Goal: Register for event/course

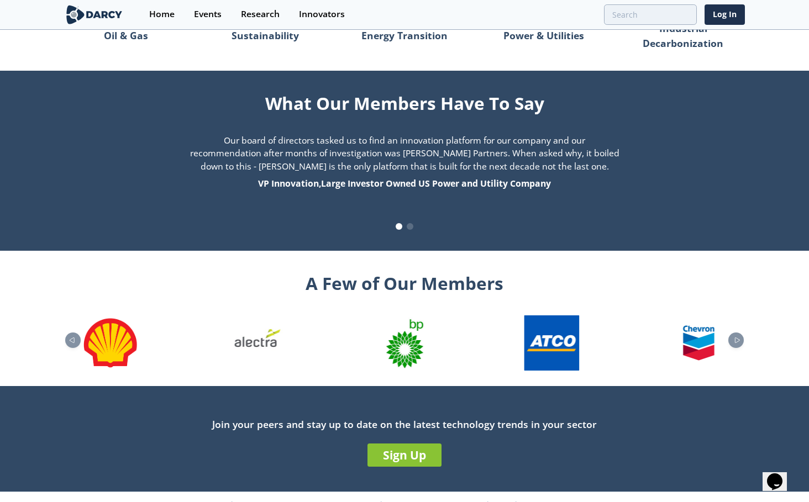
scroll to position [1081, 0]
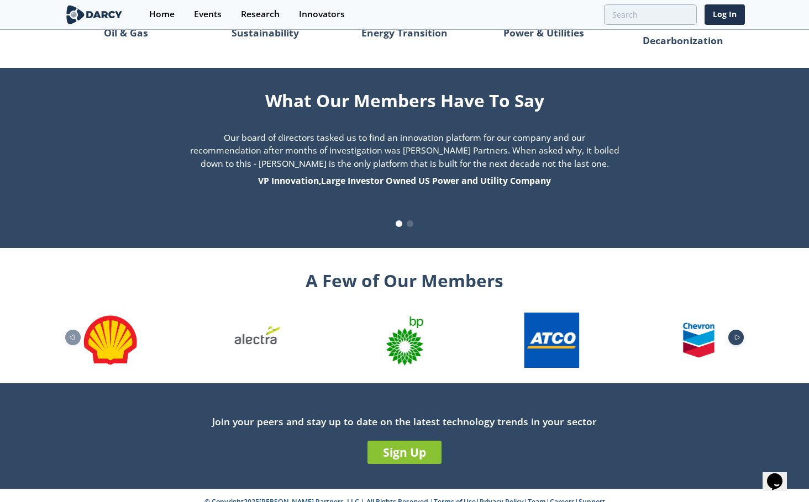
click at [738, 334] on icon "Next slide" at bounding box center [736, 337] width 13 height 6
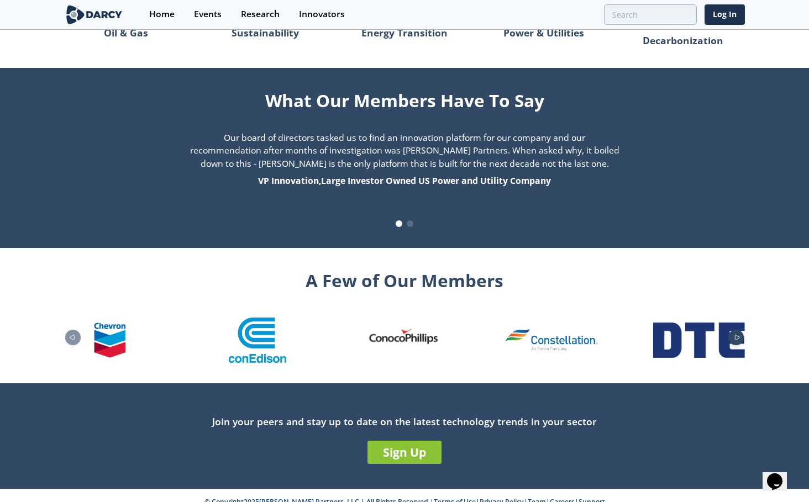
click at [737, 334] on icon "Next slide" at bounding box center [736, 337] width 13 height 6
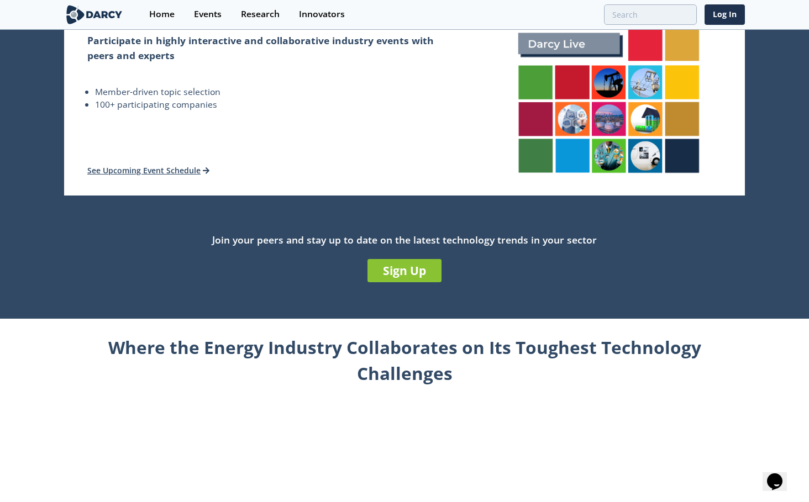
scroll to position [0, 0]
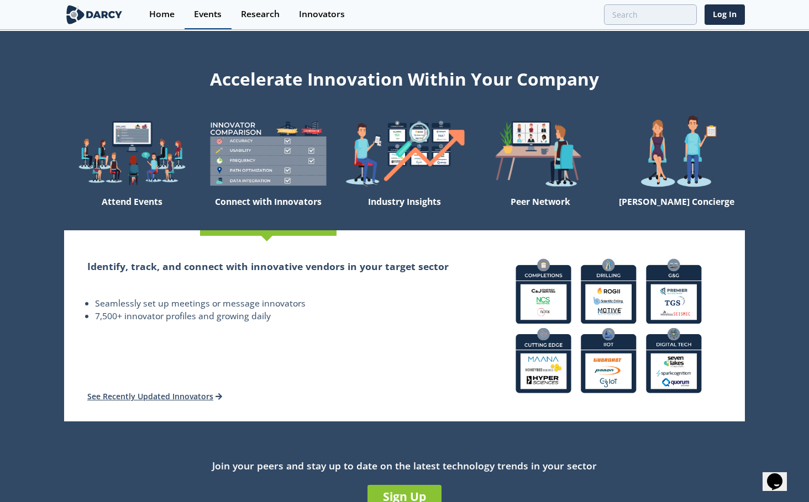
click at [205, 11] on div "Events" at bounding box center [208, 14] width 28 height 9
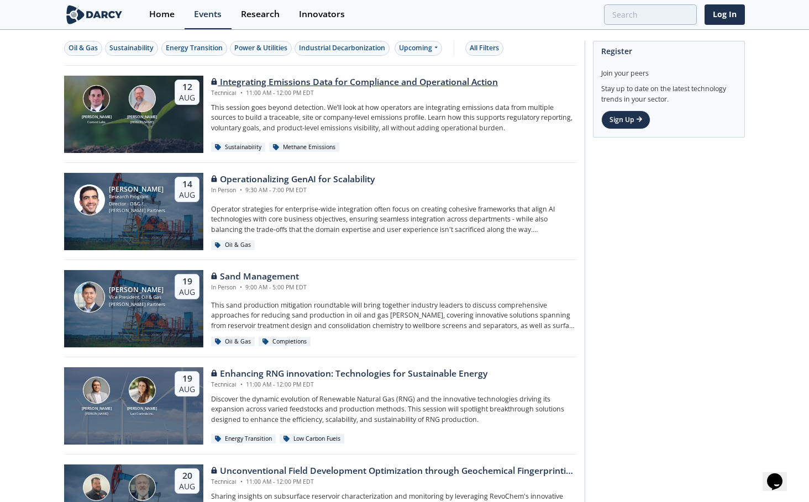
click at [255, 81] on div "Integrating Emissions Data for Compliance and Operational Action" at bounding box center [354, 82] width 287 height 13
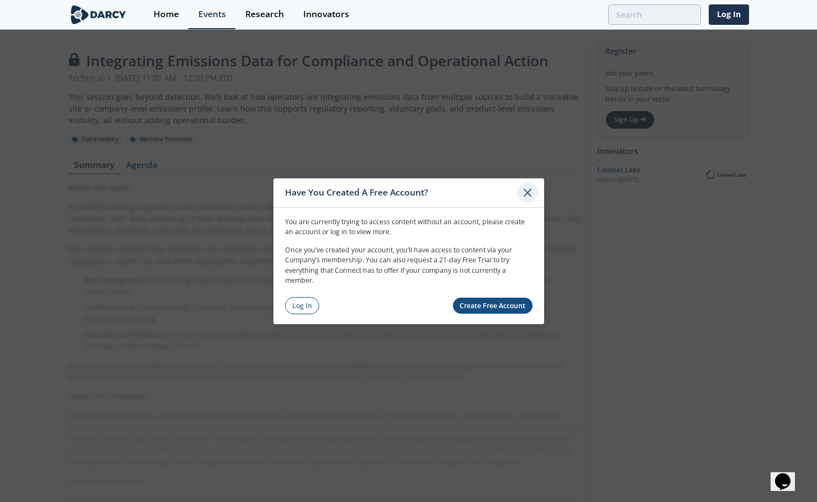
click at [531, 191] on icon at bounding box center [527, 192] width 13 height 13
